Goal: Task Accomplishment & Management: Complete application form

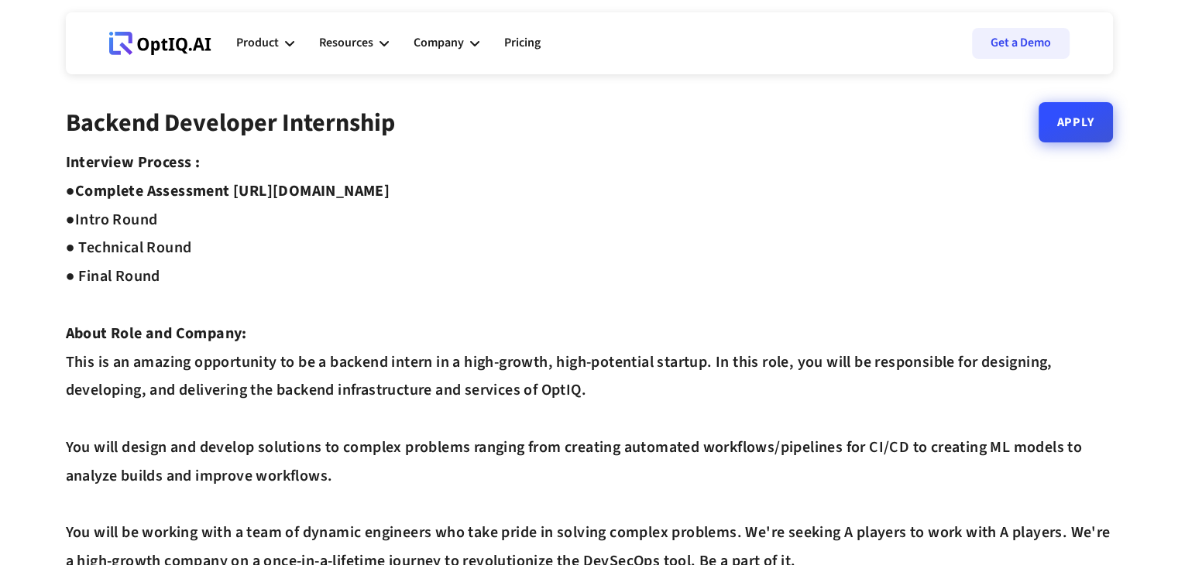
click at [1077, 119] on link "Apply" at bounding box center [1076, 122] width 74 height 40
drag, startPoint x: 511, startPoint y: 184, endPoint x: 237, endPoint y: 183, distance: 274.2
copy strong "https://equip.co/assessments/GNUQn/"
drag, startPoint x: 524, startPoint y: 179, endPoint x: 236, endPoint y: 197, distance: 287.9
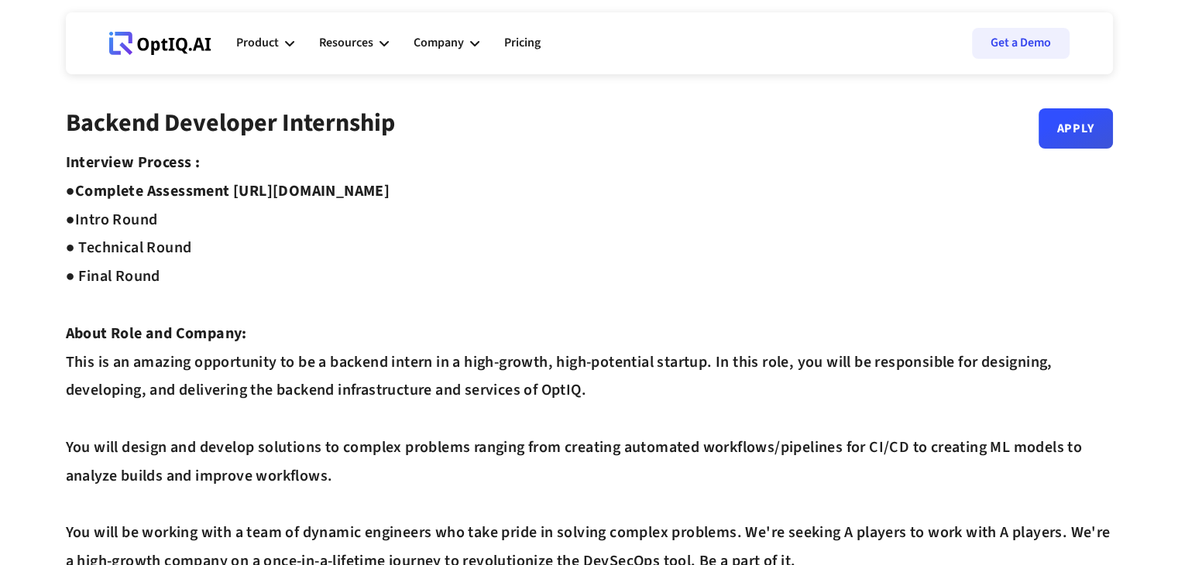
copy strong "[URL][DOMAIN_NAME]"
click at [1047, 124] on link "Apply" at bounding box center [1076, 122] width 74 height 40
click at [466, 43] on div "Company" at bounding box center [447, 43] width 66 height 46
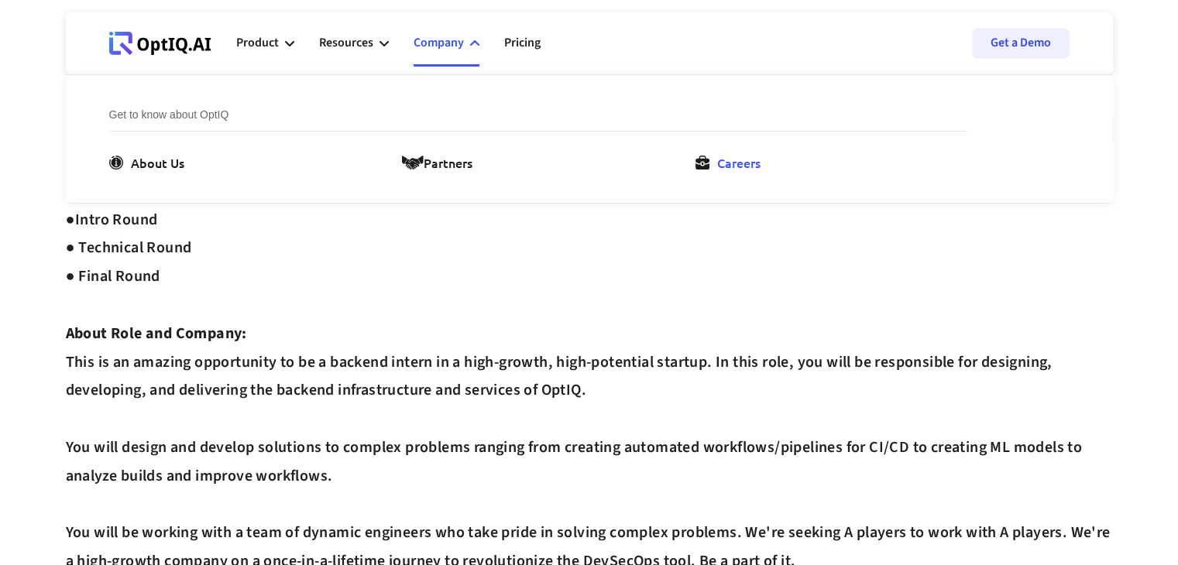
click at [700, 165] on icon at bounding box center [703, 163] width 14 height 14
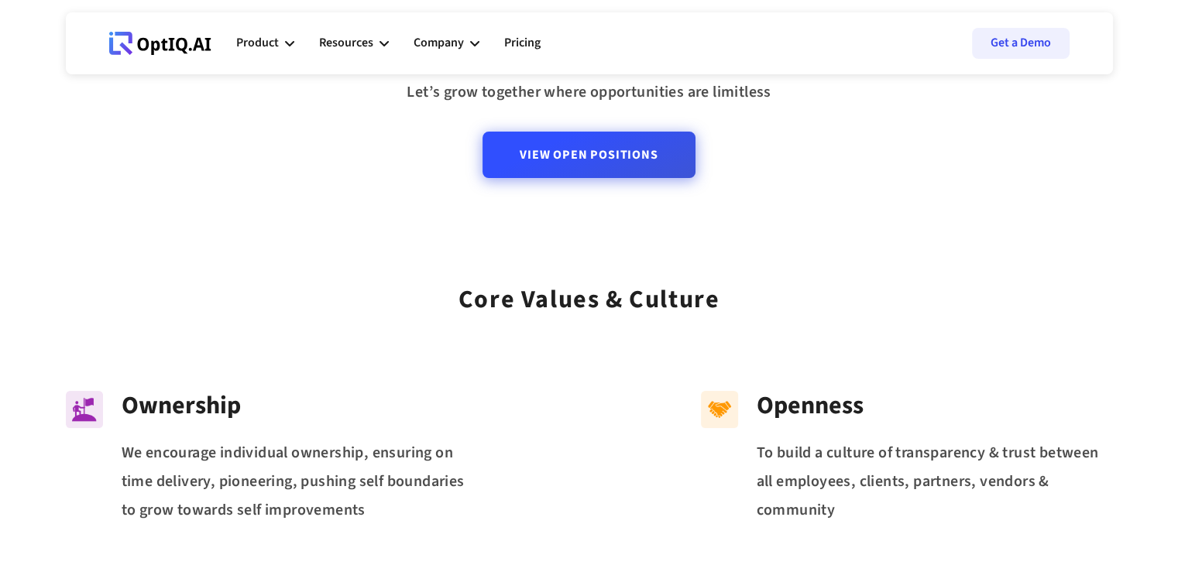
scroll to position [198, 0]
click at [541, 162] on link "View Open Positions" at bounding box center [589, 154] width 212 height 46
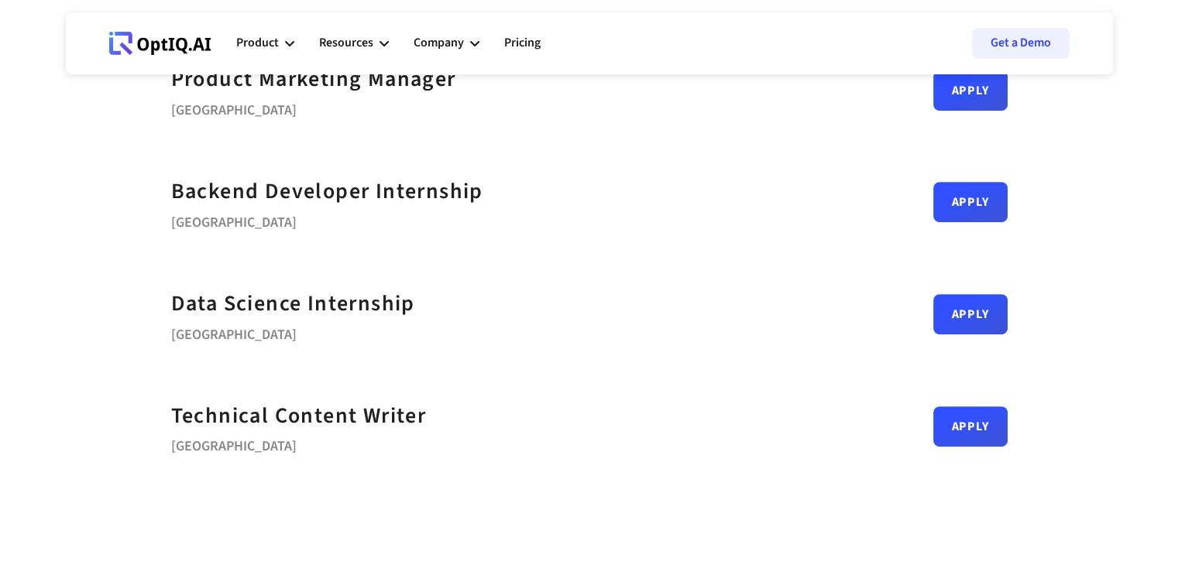
scroll to position [706, 0]
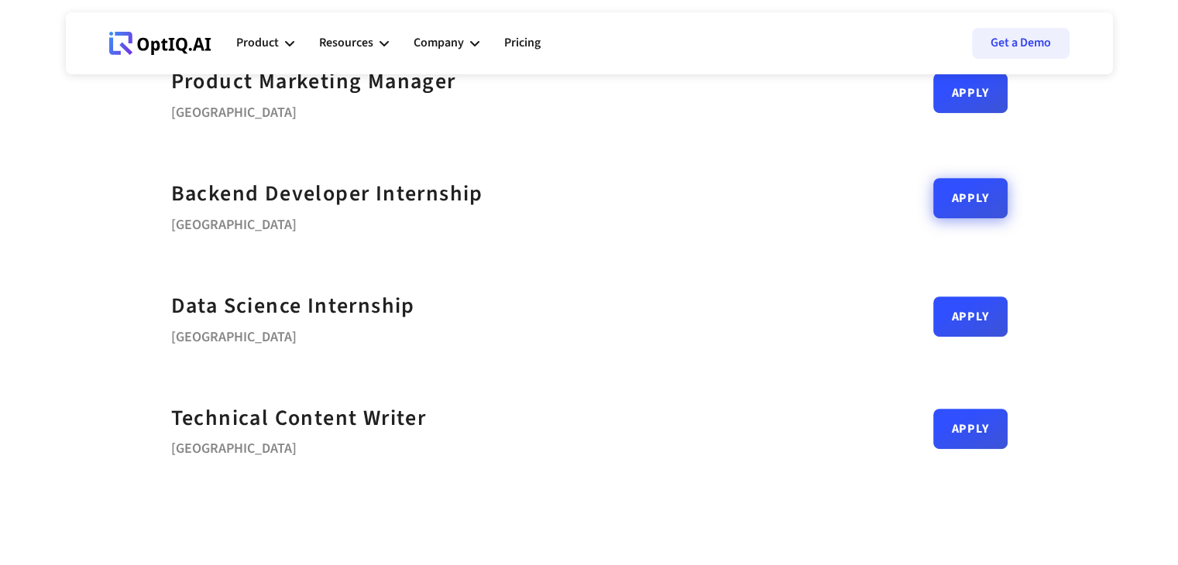
click at [976, 199] on link "Apply" at bounding box center [970, 198] width 74 height 40
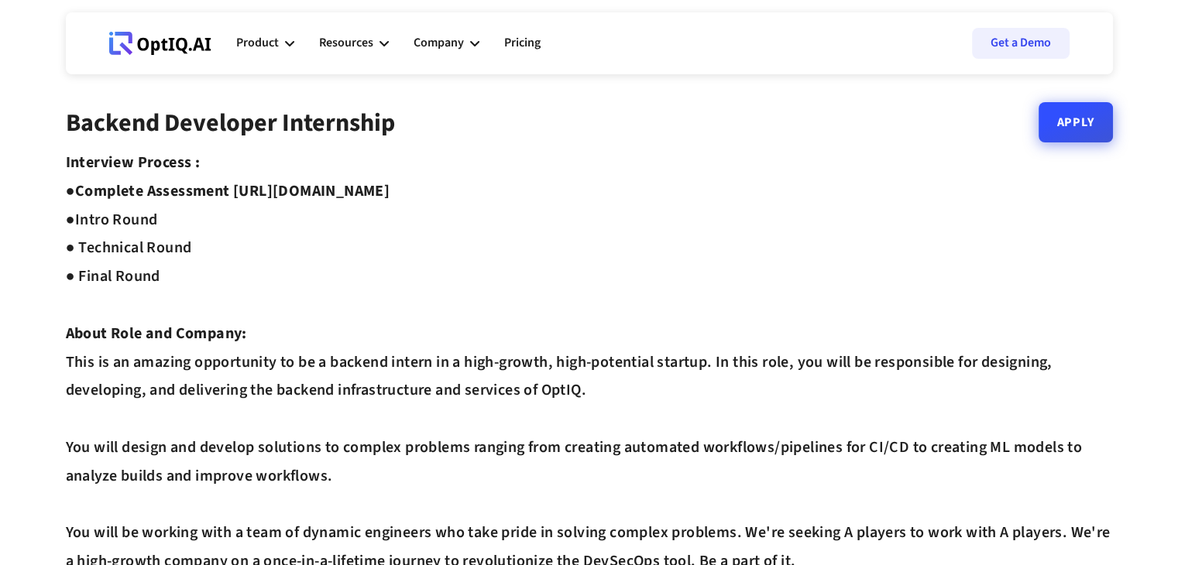
click at [1079, 128] on link "Apply" at bounding box center [1076, 122] width 74 height 40
